Goal: Information Seeking & Learning: Learn about a topic

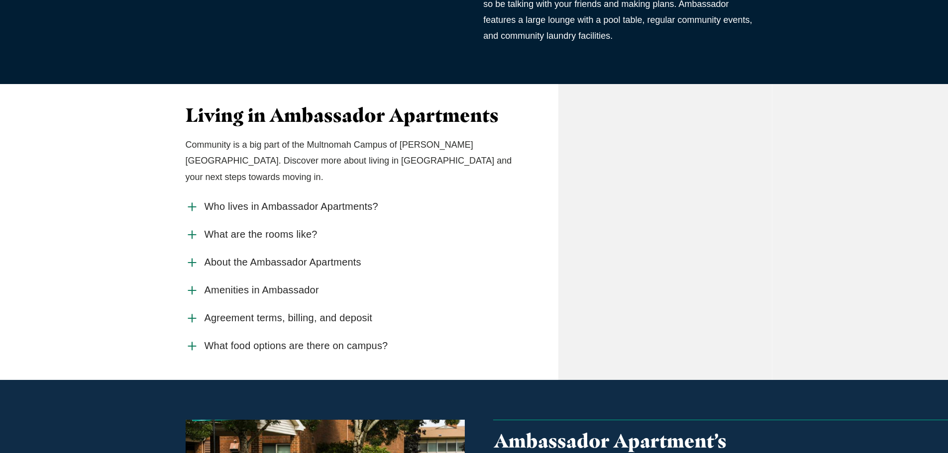
scroll to position [547, 0]
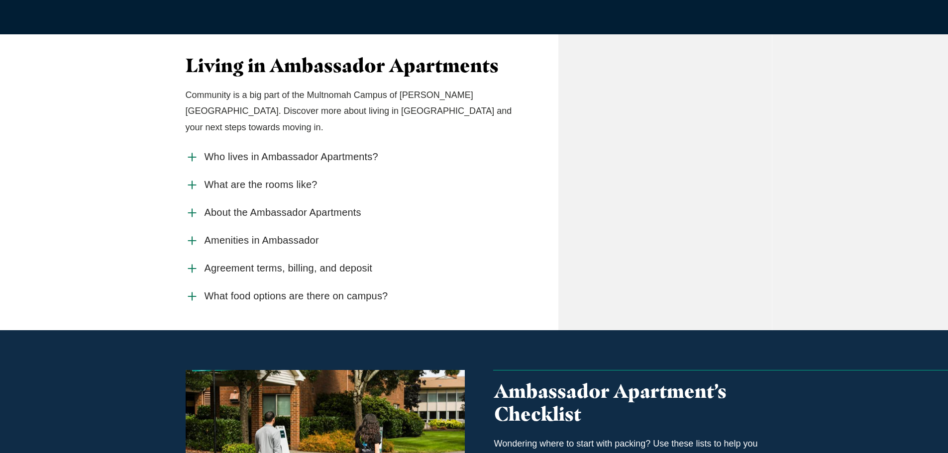
click at [207, 151] on span "Who lives in Ambassador Apartments?" at bounding box center [291, 157] width 174 height 12
click at [0, 0] on input "Who lives in Ambassador Apartments?" at bounding box center [0, 0] width 0 height 0
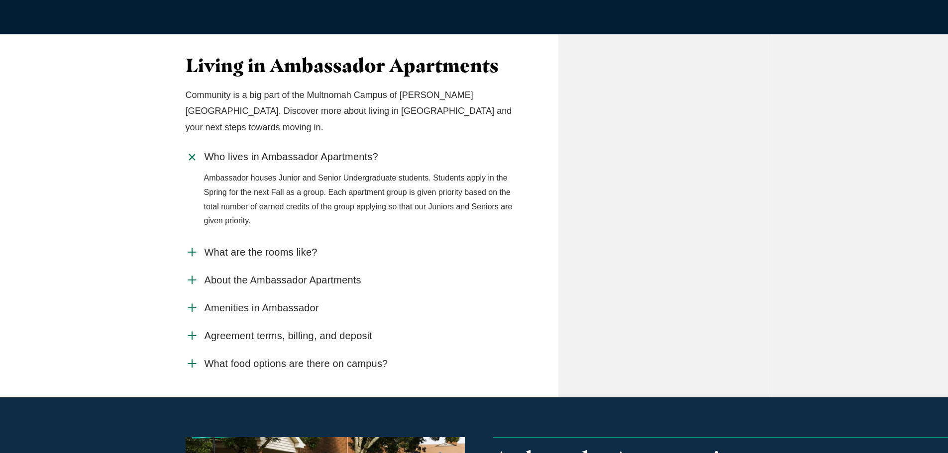
click at [207, 151] on span "Who lives in Ambassador Apartments?" at bounding box center [291, 157] width 174 height 12
click at [0, 0] on input "Who lives in Ambassador Apartments?" at bounding box center [0, 0] width 0 height 0
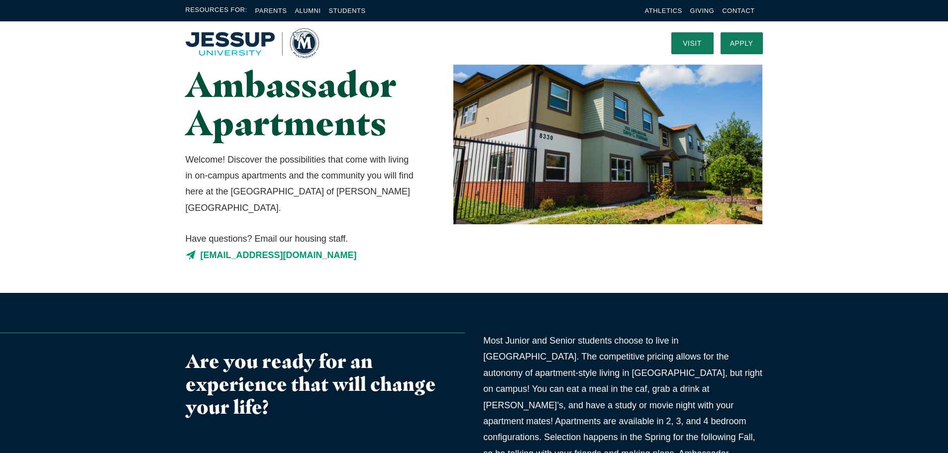
scroll to position [0, 0]
